Goal: Find specific page/section: Find specific page/section

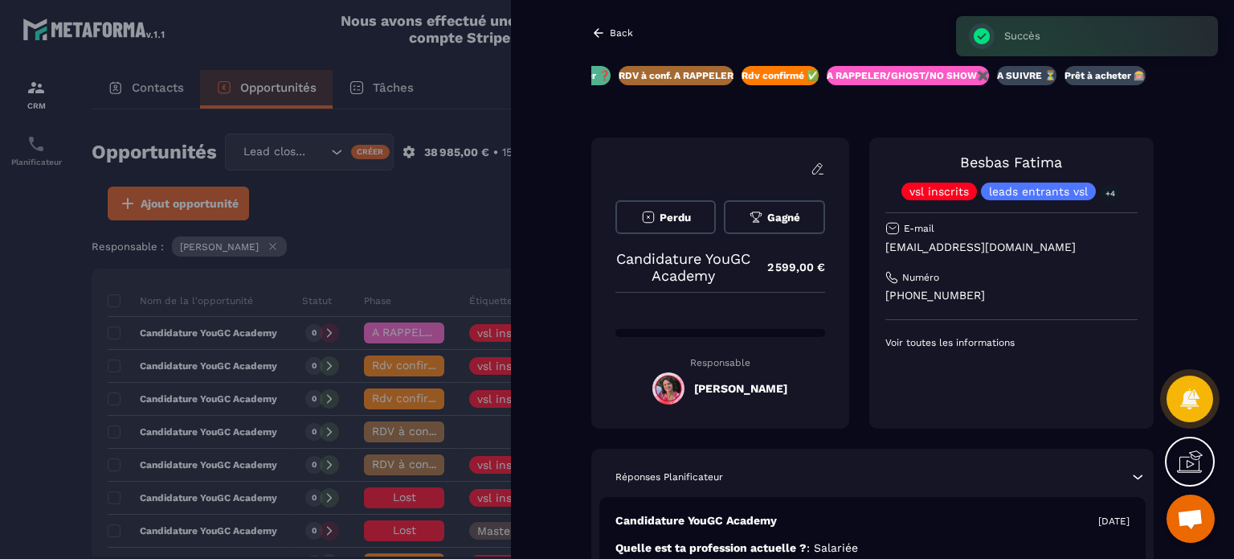
scroll to position [80, 0]
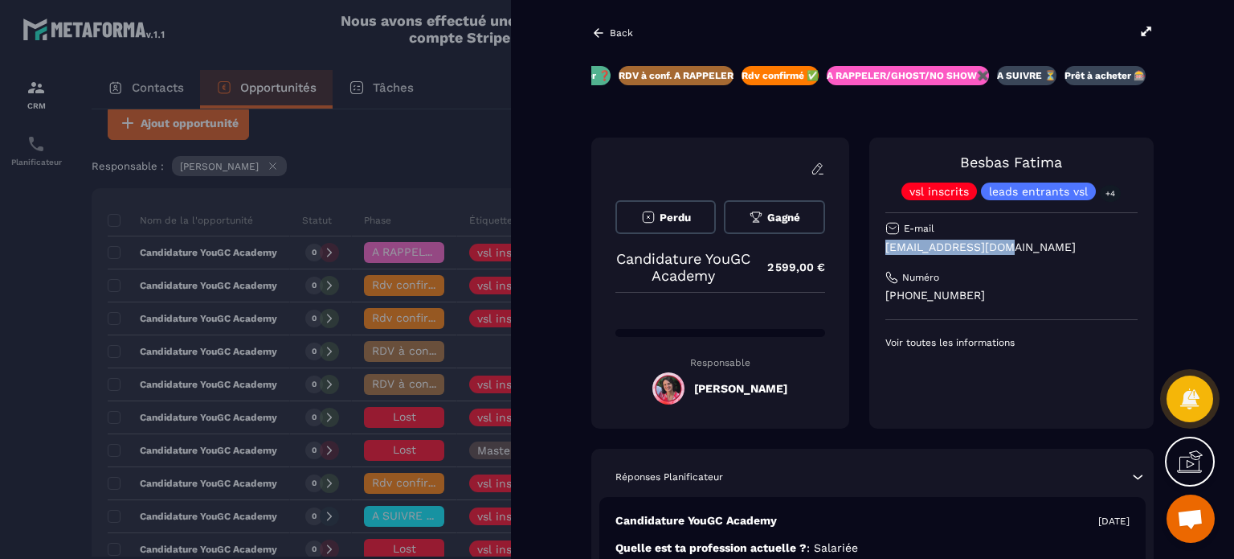
drag, startPoint x: 1013, startPoint y: 242, endPoint x: 890, endPoint y: 244, distance: 122.2
click at [873, 242] on div "[PERSON_NAME] vsl inscrits leads entrants vsl +4 E-mail [EMAIL_ADDRESS][DOMAIN_…" at bounding box center [1012, 282] width 284 height 291
copy p "[EMAIL_ADDRESS][DOMAIN_NAME]"
click at [612, 29] on p "Back" at bounding box center [621, 32] width 23 height 11
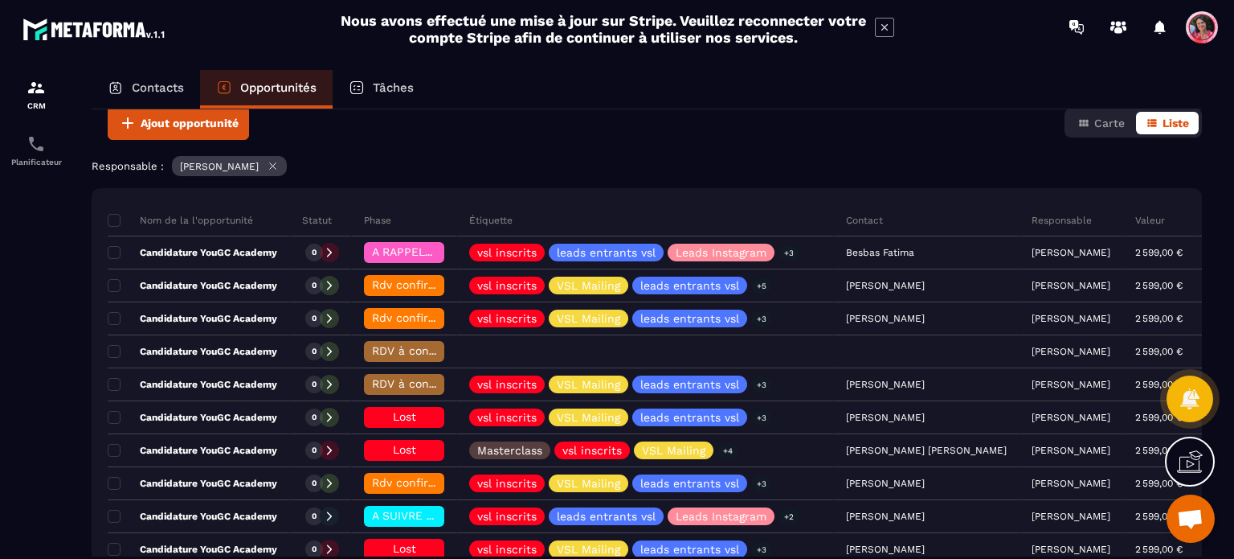
click at [154, 84] on p "Contacts" at bounding box center [158, 87] width 52 height 14
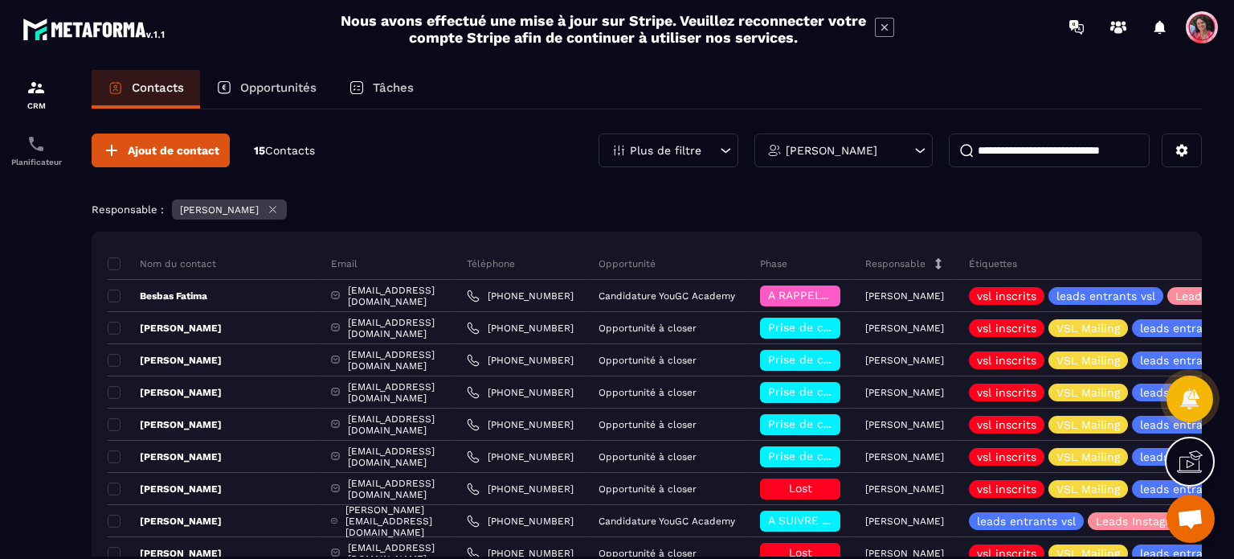
click at [276, 208] on icon at bounding box center [273, 209] width 12 height 12
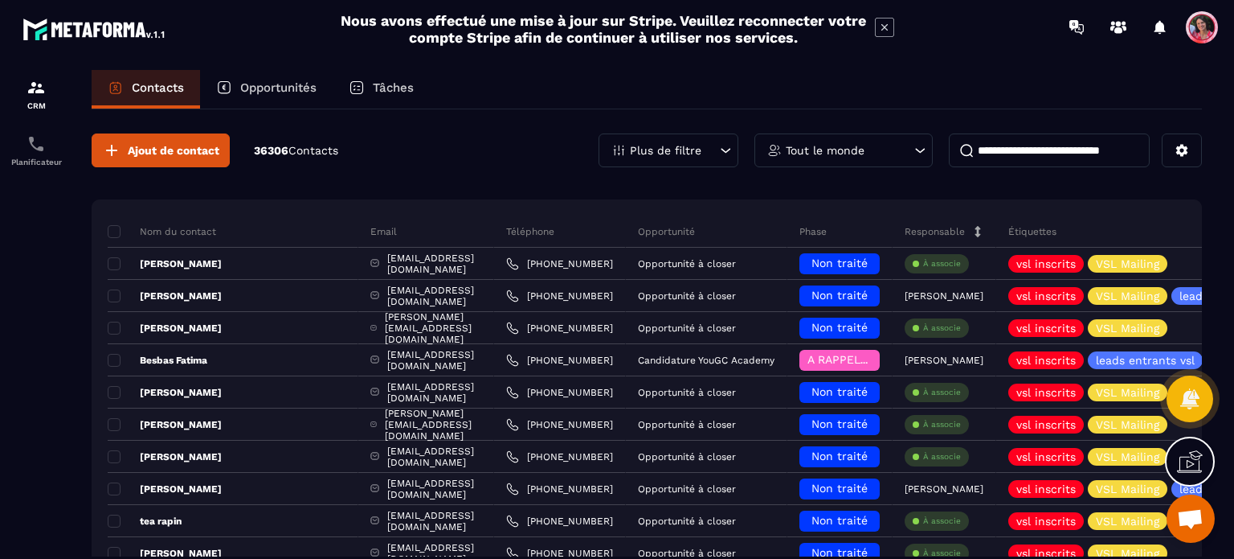
click at [984, 151] on input at bounding box center [1049, 150] width 201 height 34
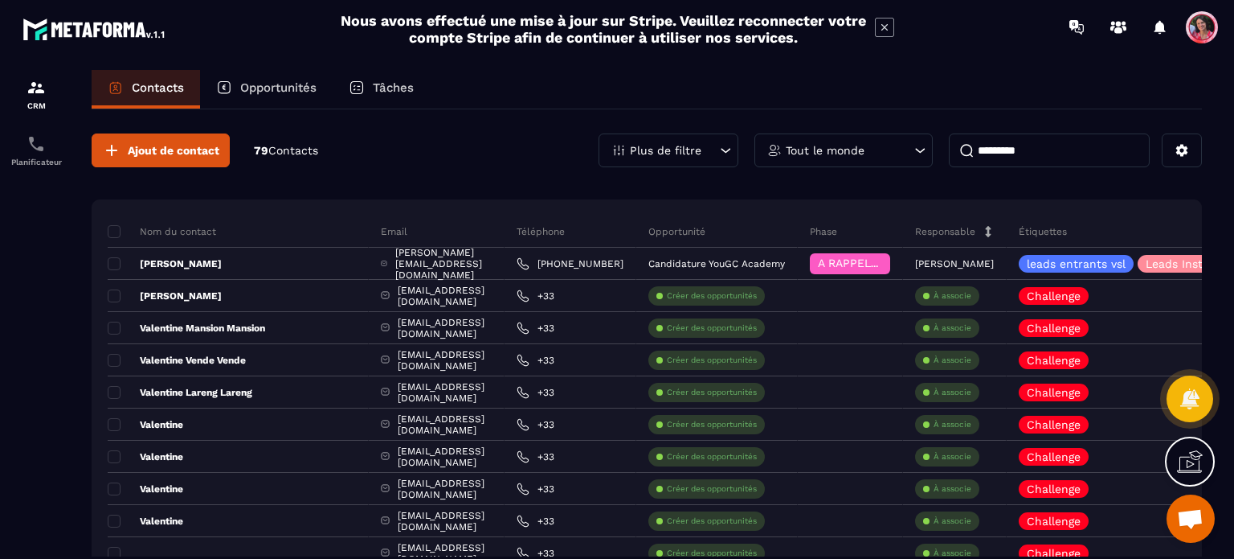
click at [1045, 157] on input "*********" at bounding box center [1049, 150] width 201 height 34
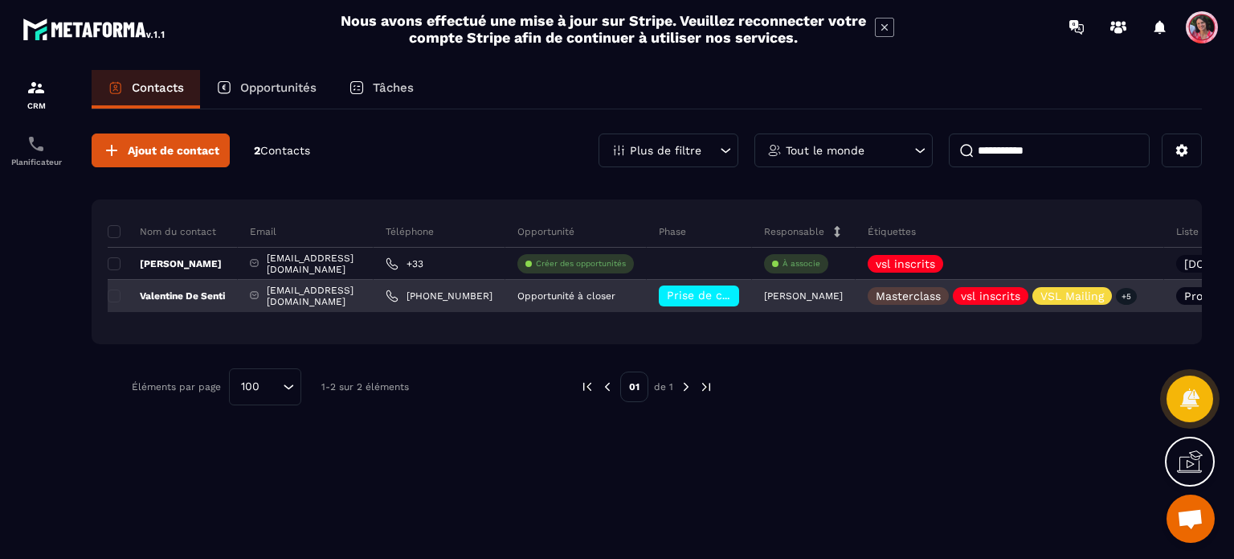
type input "**********"
click at [121, 293] on p "Valentine De Senti" at bounding box center [166, 295] width 117 height 13
